Goal: Task Accomplishment & Management: Use online tool/utility

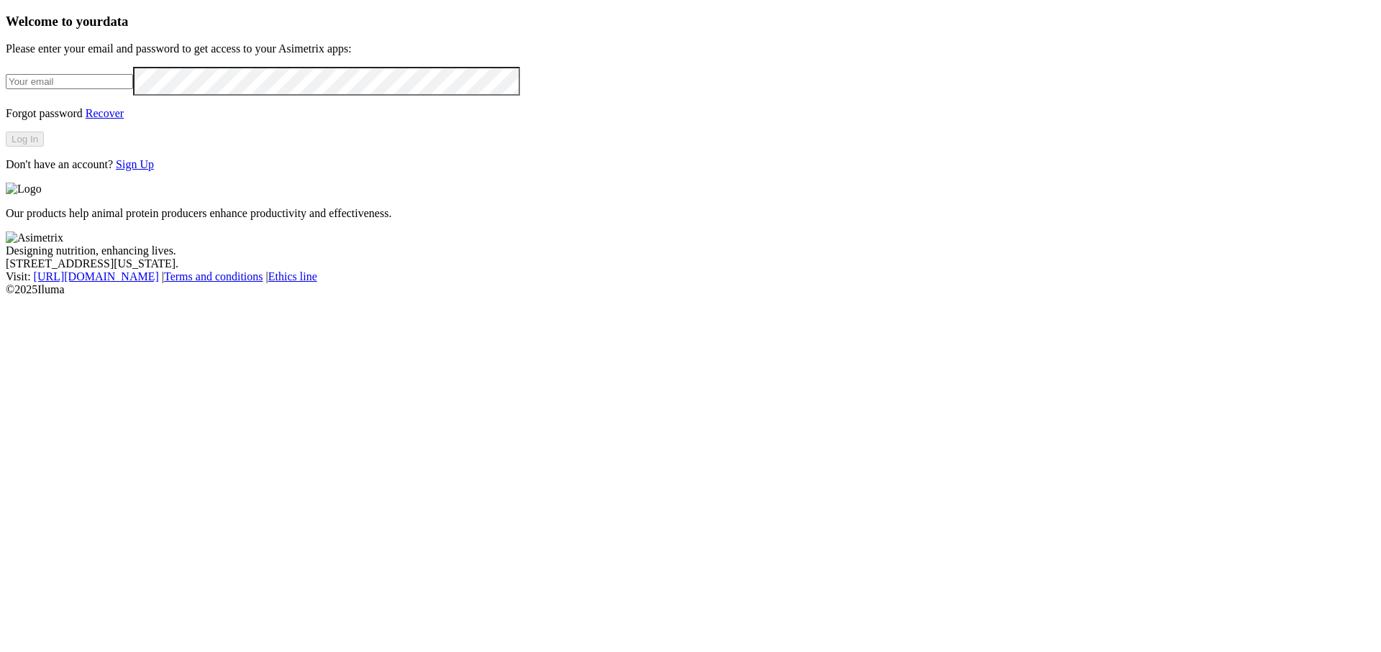
type input "[PERSON_NAME][EMAIL_ADDRESS][DOMAIN_NAME]"
click at [44, 147] on button "Log In" at bounding box center [25, 139] width 38 height 15
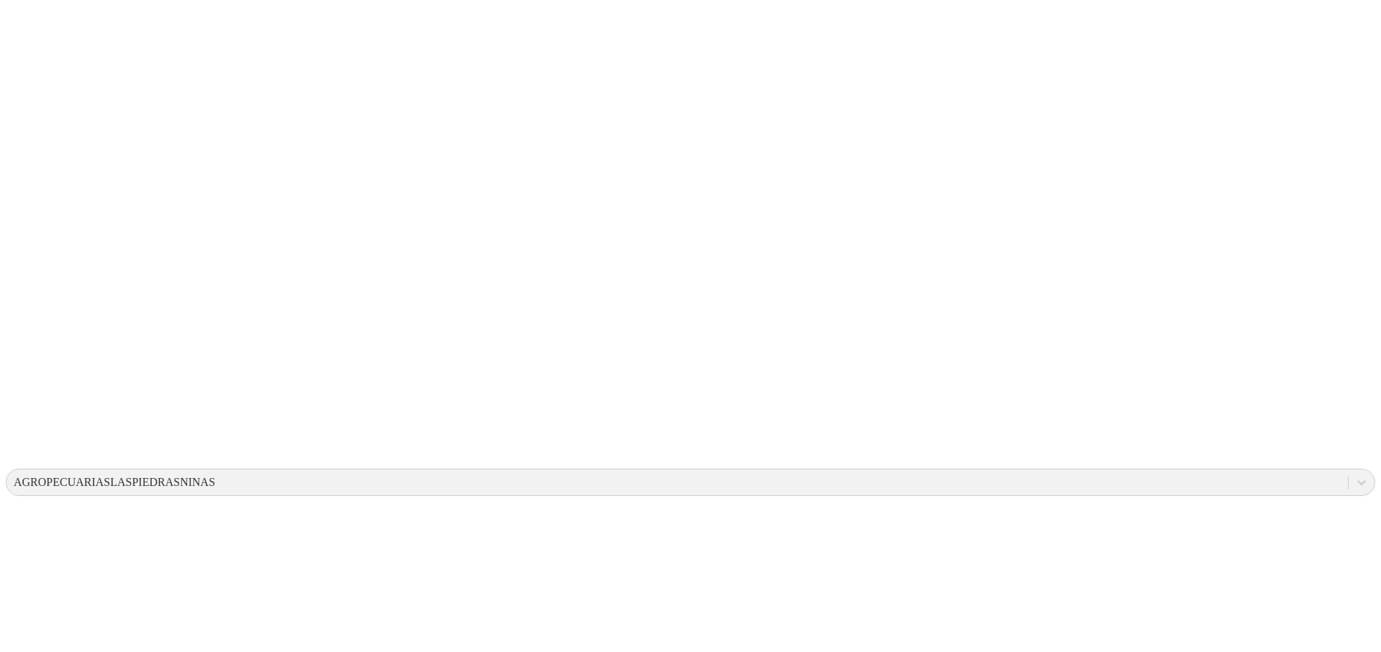
scroll to position [33, 0]
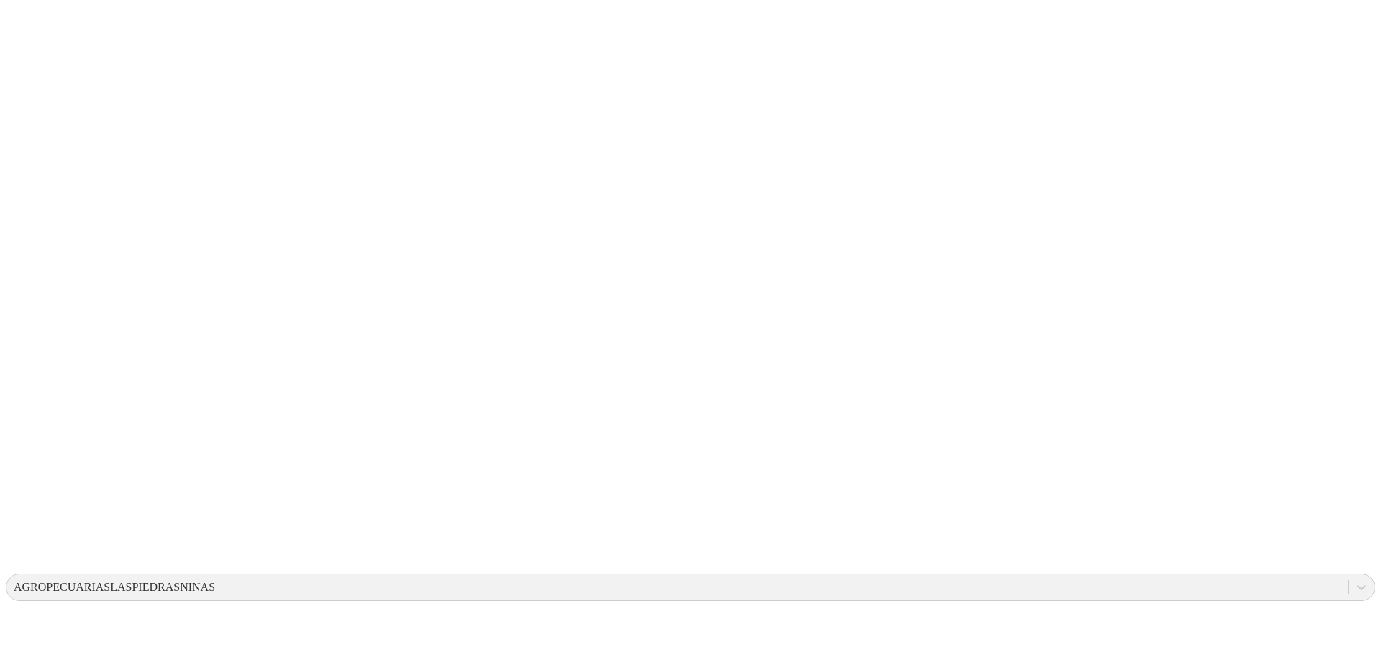
scroll to position [0, 0]
